Goal: Information Seeking & Learning: Understand process/instructions

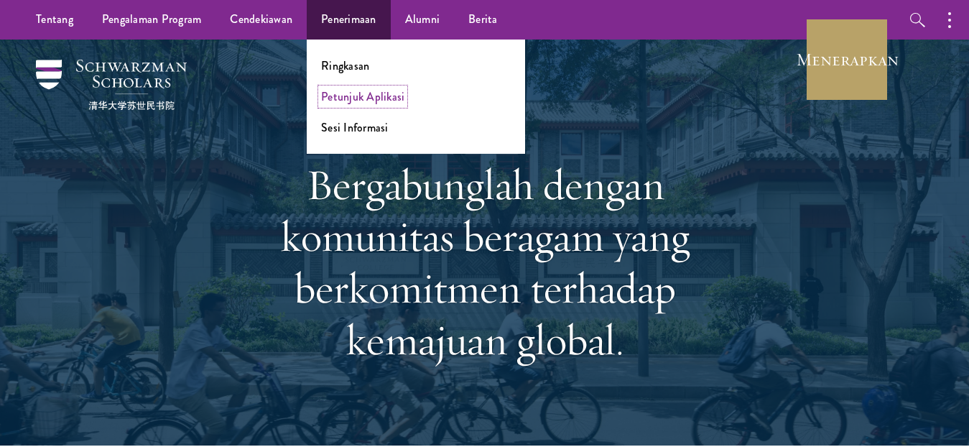
click at [372, 98] on font "Petunjuk Aplikasi" at bounding box center [362, 96] width 83 height 17
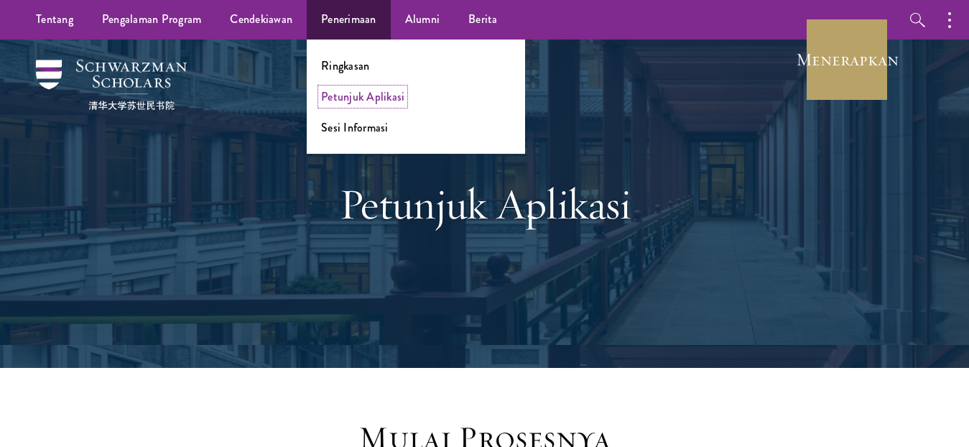
click at [388, 91] on font "Petunjuk Aplikasi" at bounding box center [362, 96] width 83 height 17
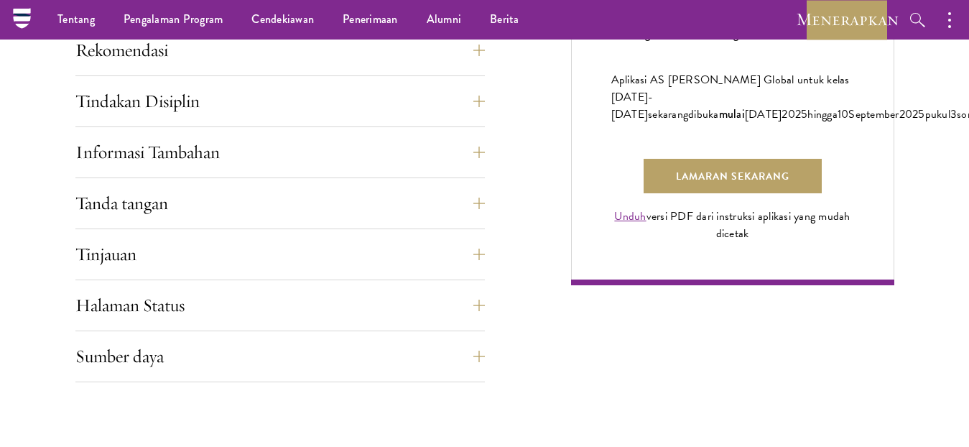
scroll to position [1063, 0]
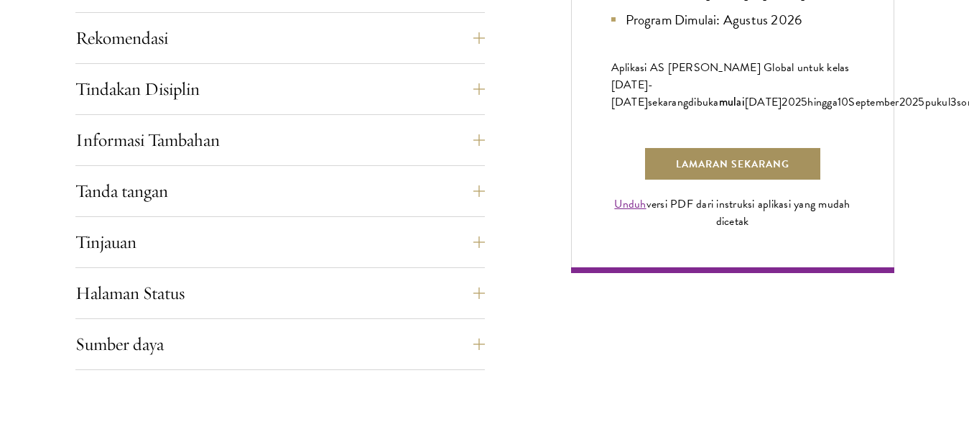
click at [783, 154] on link "Lamaran Sekarang" at bounding box center [733, 164] width 178 height 34
